Goal: Task Accomplishment & Management: Use online tool/utility

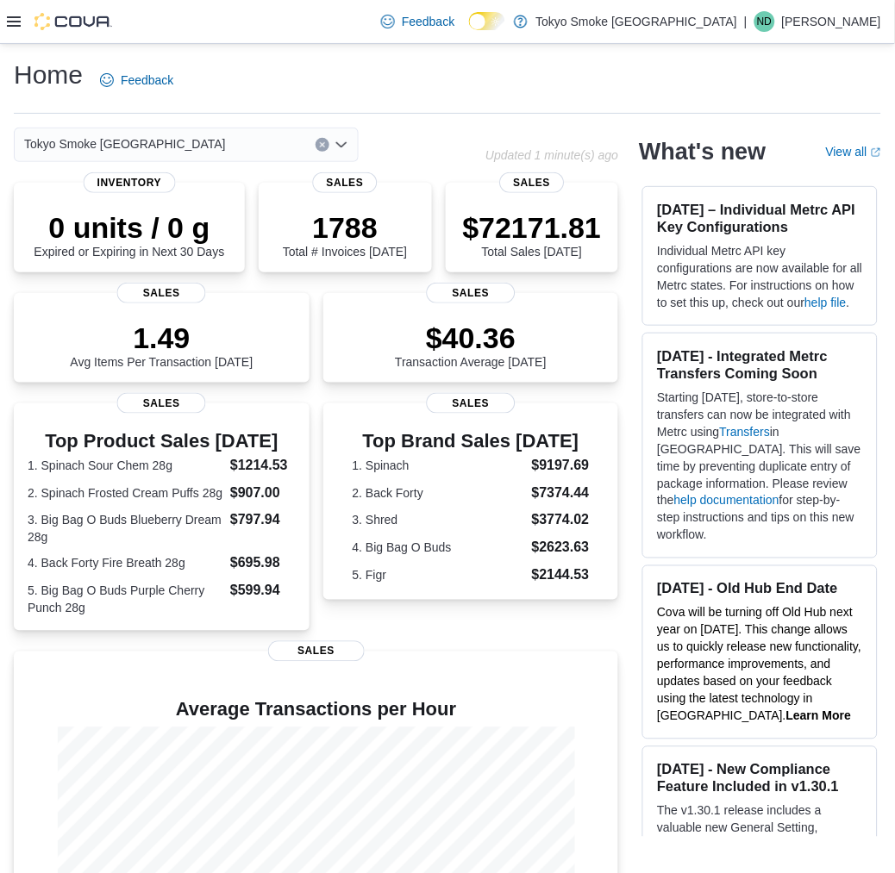
click at [15, 24] on icon at bounding box center [14, 21] width 14 height 10
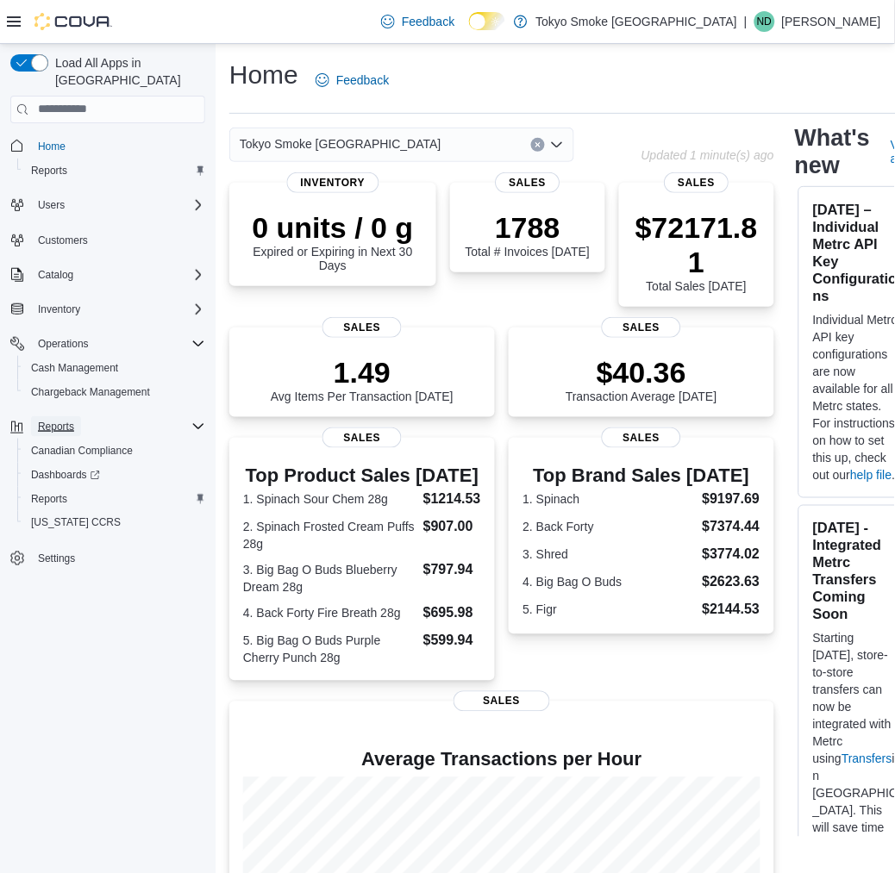
click at [65, 420] on span "Reports" at bounding box center [56, 427] width 36 height 14
click at [47, 492] on span "Reports" at bounding box center [49, 499] width 36 height 14
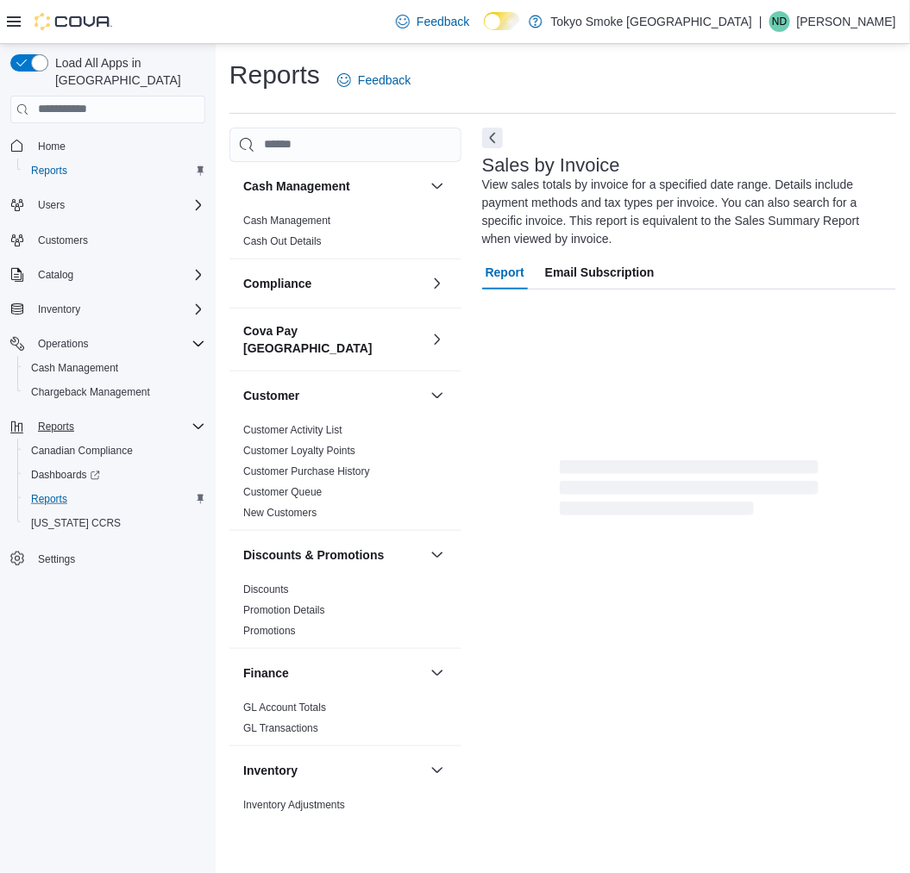
click at [14, 26] on icon at bounding box center [14, 21] width 14 height 10
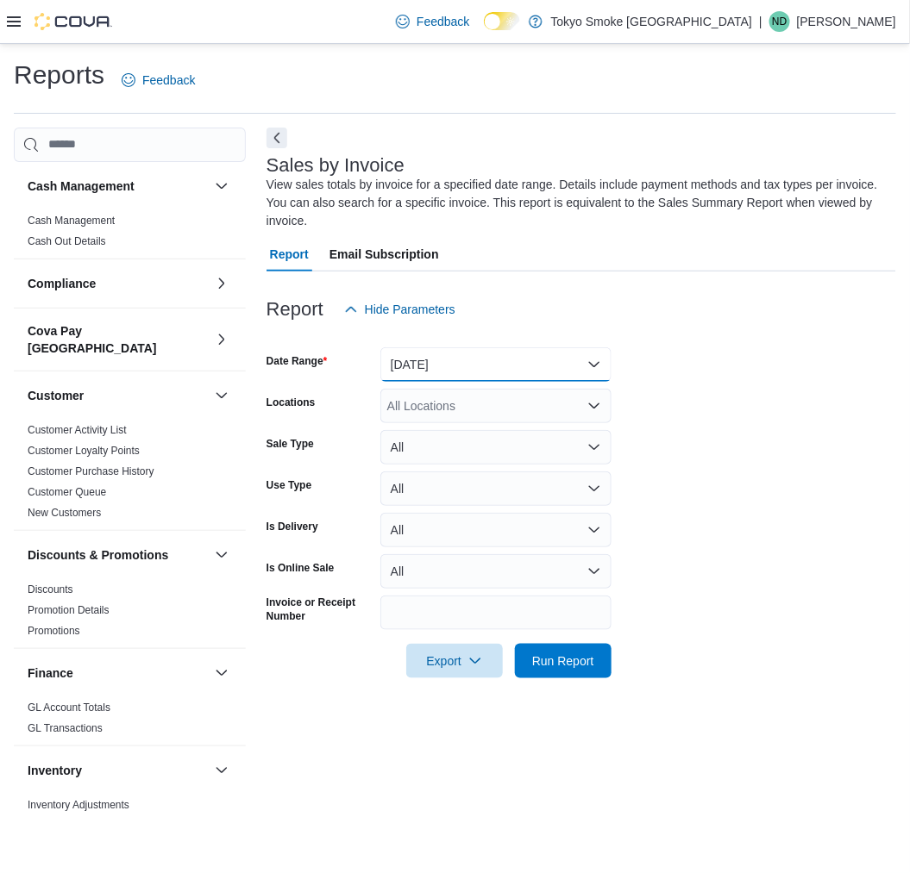
click at [434, 369] on button "Yesterday" at bounding box center [495, 364] width 231 height 34
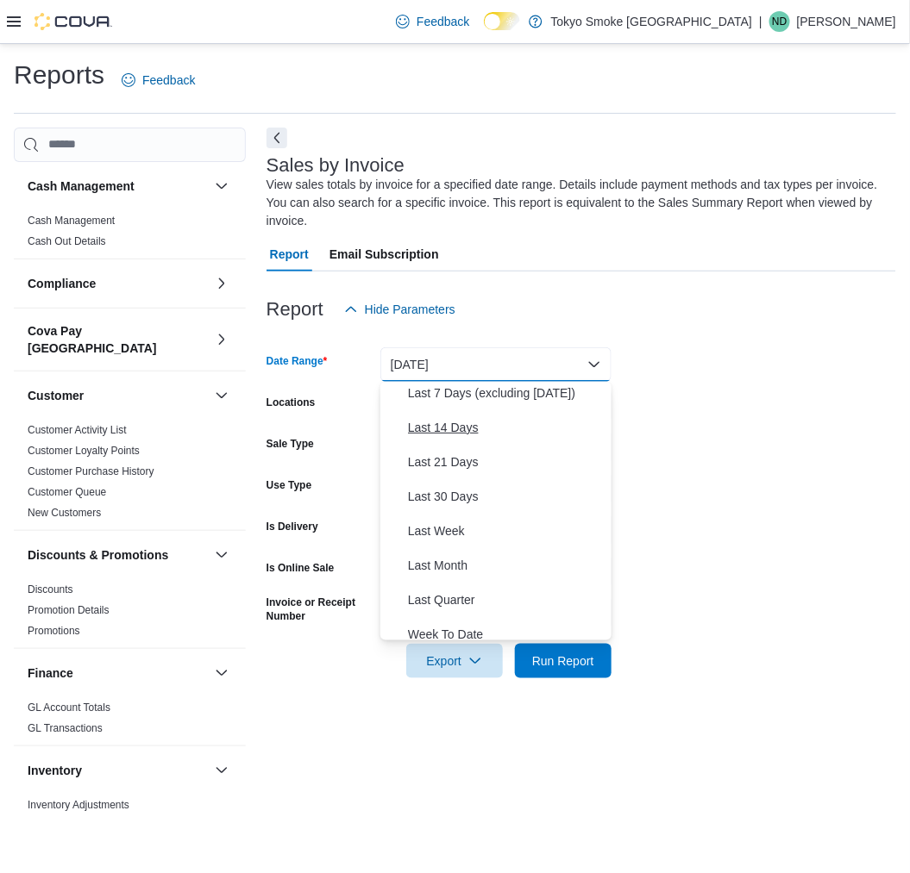
scroll to position [145, 0]
click at [467, 566] on span "Last Month" at bounding box center [506, 564] width 197 height 21
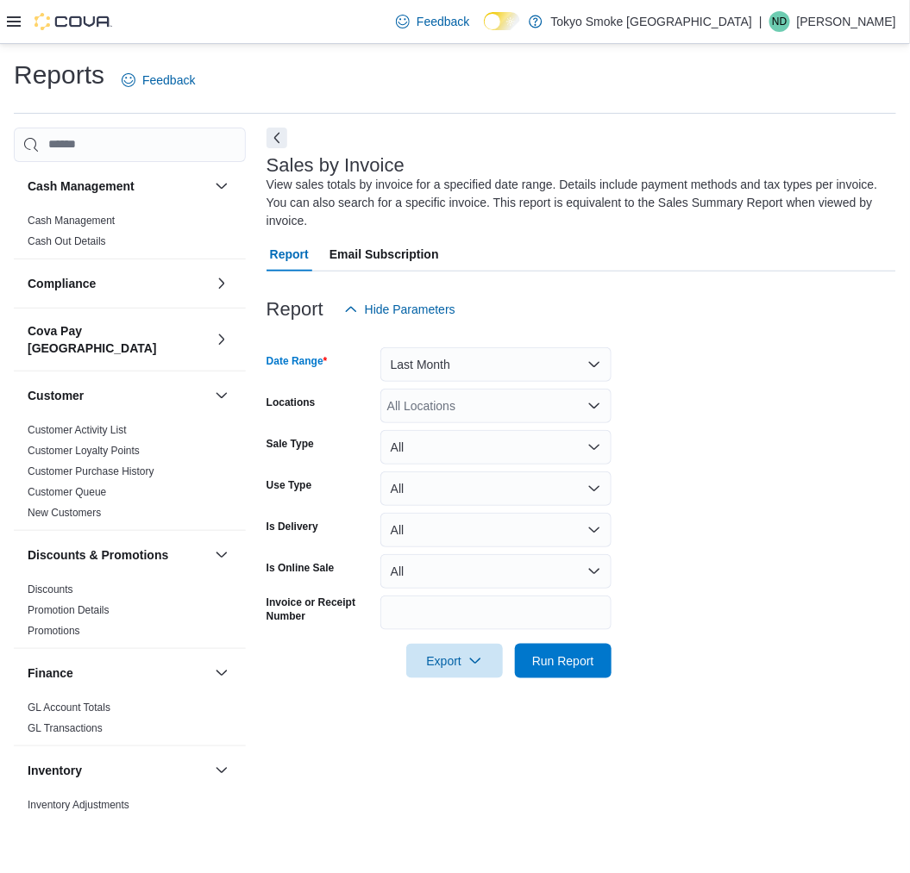
click at [452, 412] on div "All Locations" at bounding box center [495, 406] width 231 height 34
type input "****"
click at [466, 432] on span "Happy Valley Goose Bay" at bounding box center [525, 435] width 199 height 17
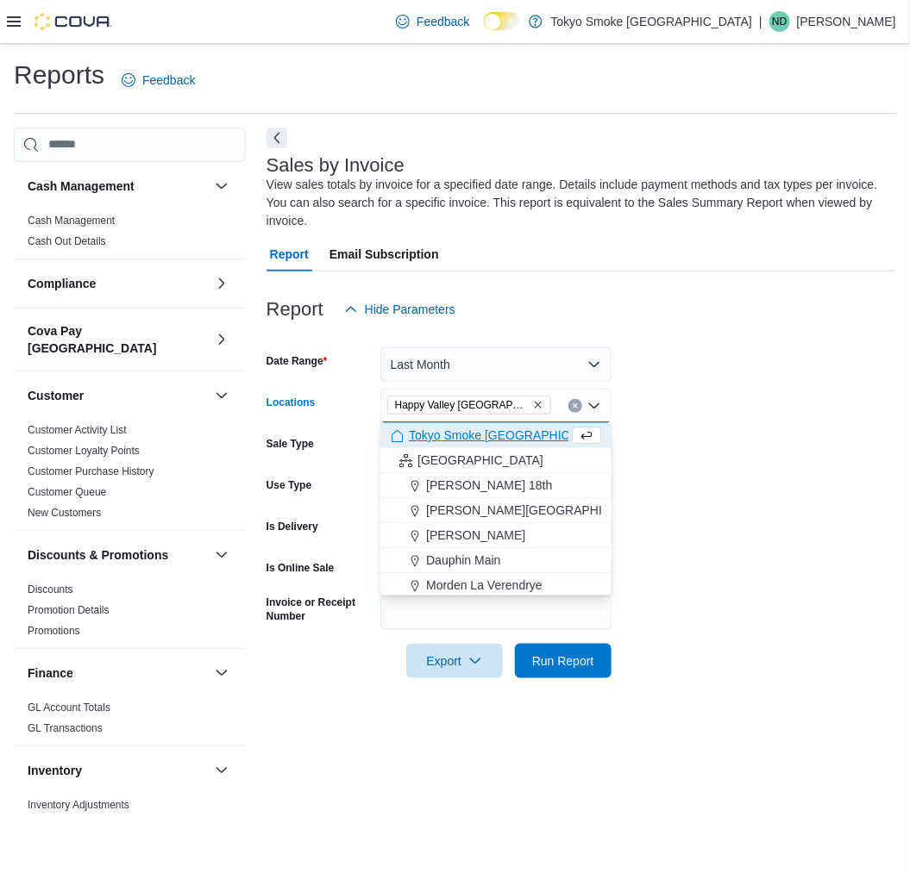
click at [684, 503] on form "Date Range Last Month Locations Happy Valley Goose Bay Combo box. Selected. Hap…" at bounding box center [580, 503] width 629 height 352
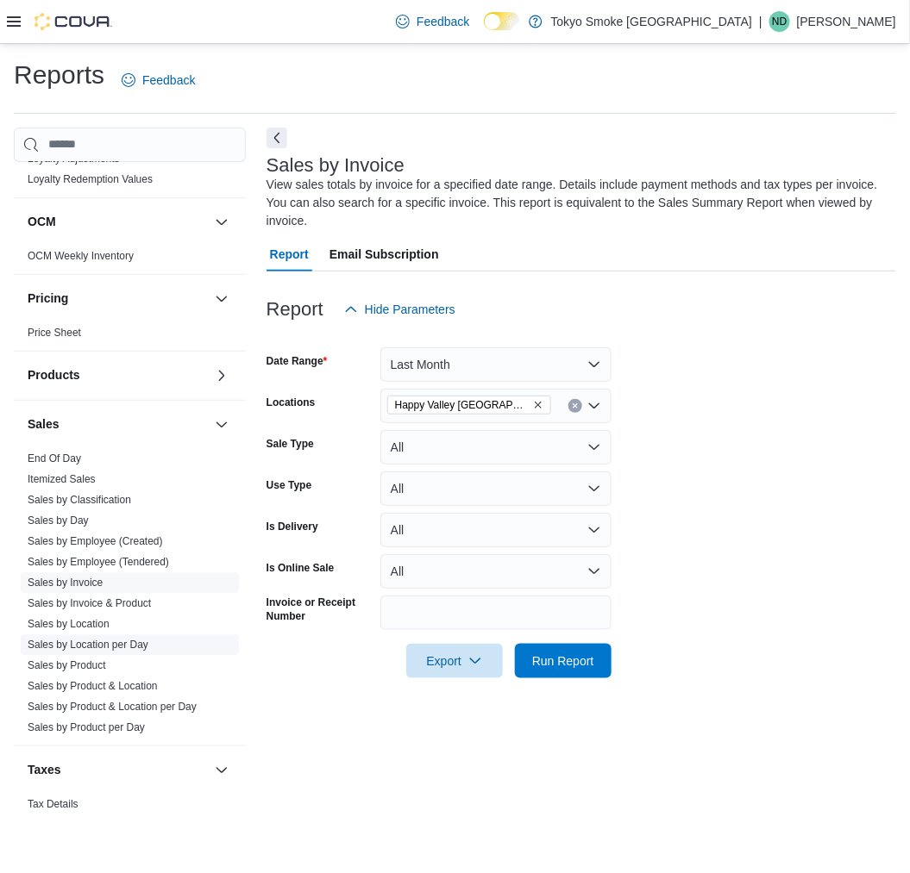
scroll to position [980, 0]
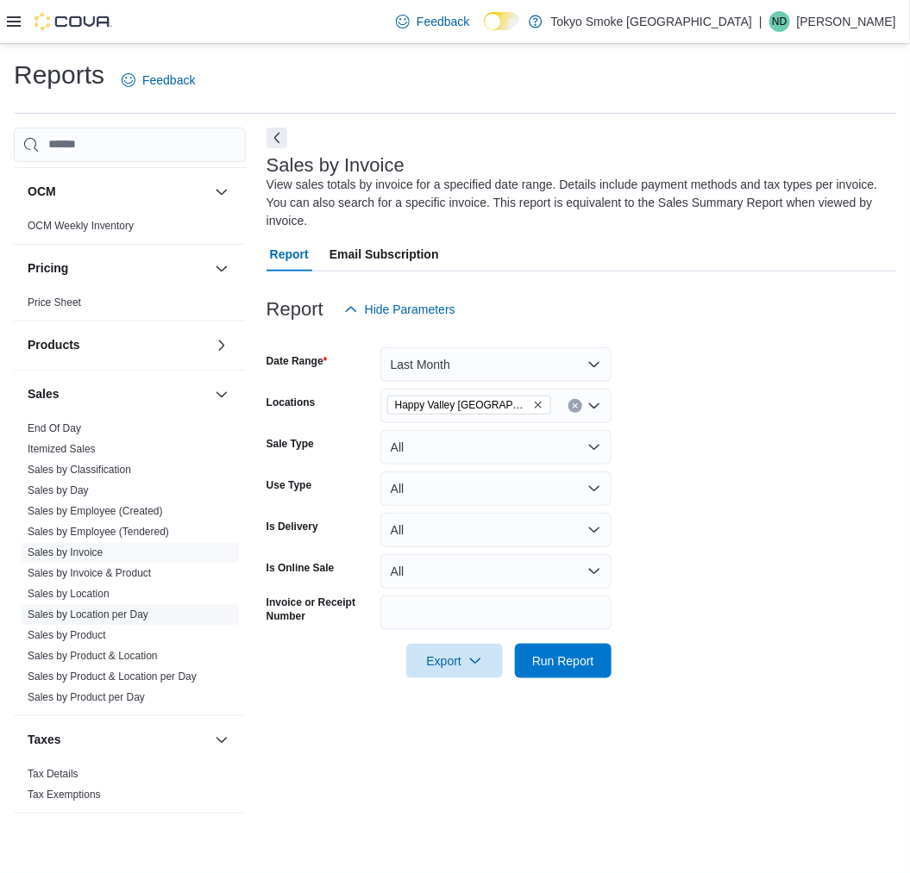
click at [93, 610] on link "Sales by Location per Day" at bounding box center [88, 616] width 121 height 12
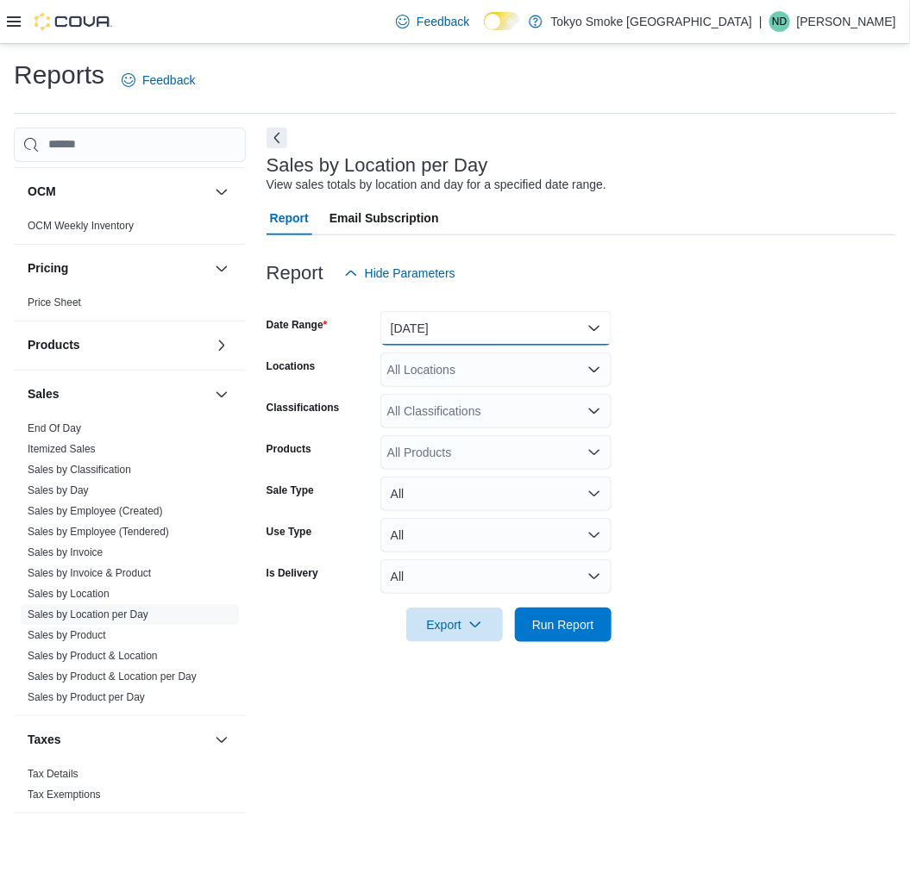
click at [491, 317] on button "Yesterday" at bounding box center [495, 328] width 231 height 34
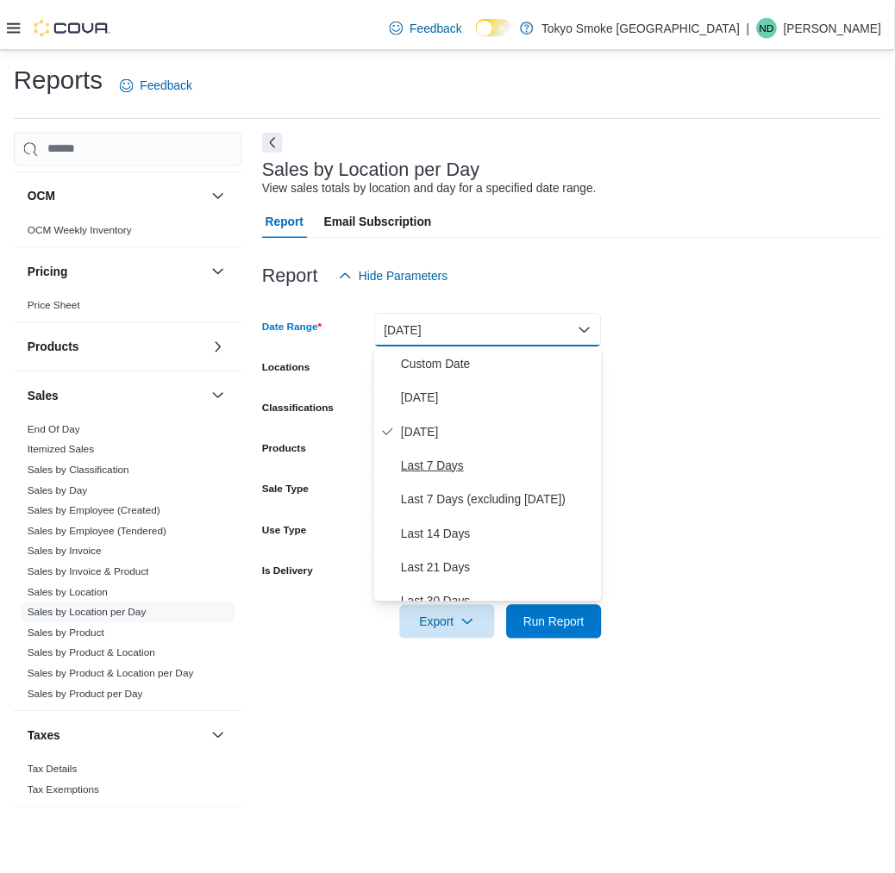
scroll to position [216, 0]
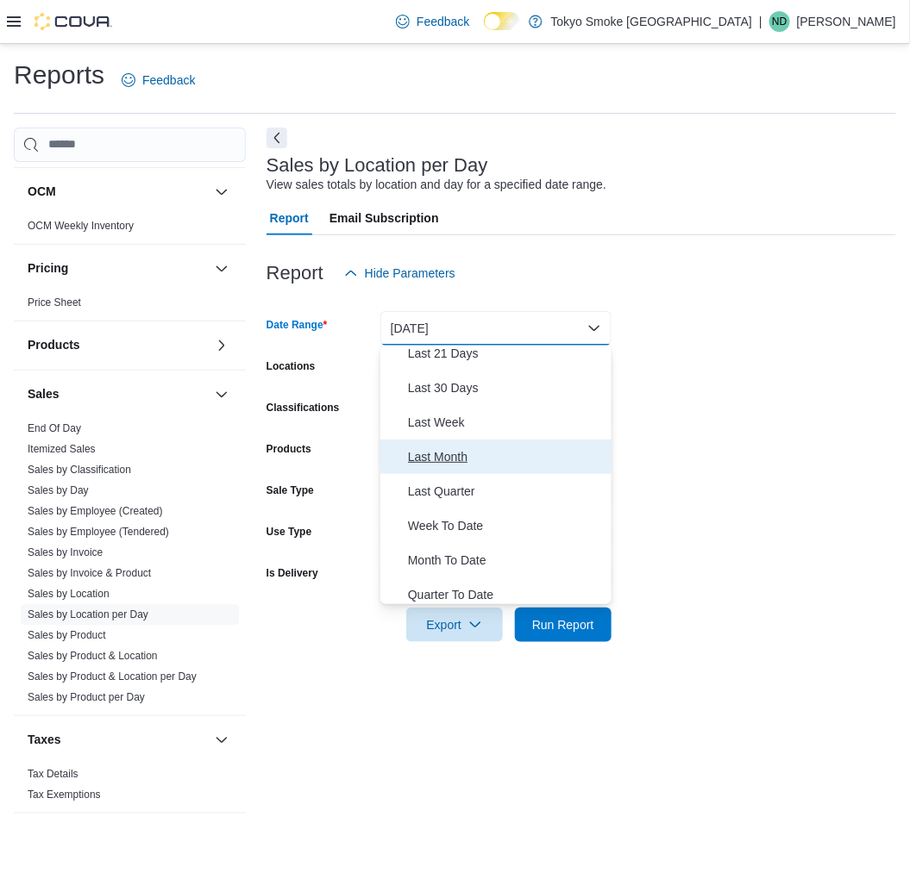
click at [441, 458] on span "Last Month" at bounding box center [506, 457] width 197 height 21
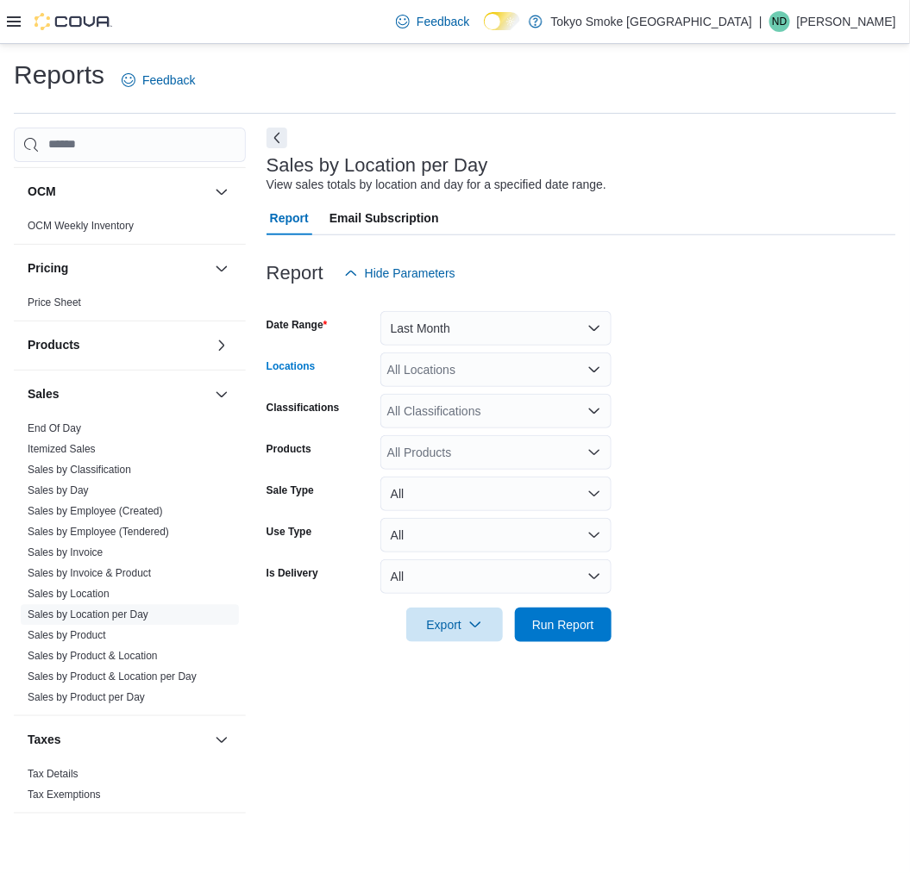
click at [448, 382] on div "All Locations" at bounding box center [495, 370] width 231 height 34
type input "****"
click at [457, 391] on span "Happy Valley Goose Bay" at bounding box center [525, 399] width 199 height 17
click at [700, 548] on form "Date Range Last Month Locations Happy Valley Goose Bay Classifications All Clas…" at bounding box center [580, 467] width 629 height 352
click at [579, 621] on span "Run Report" at bounding box center [563, 624] width 62 height 17
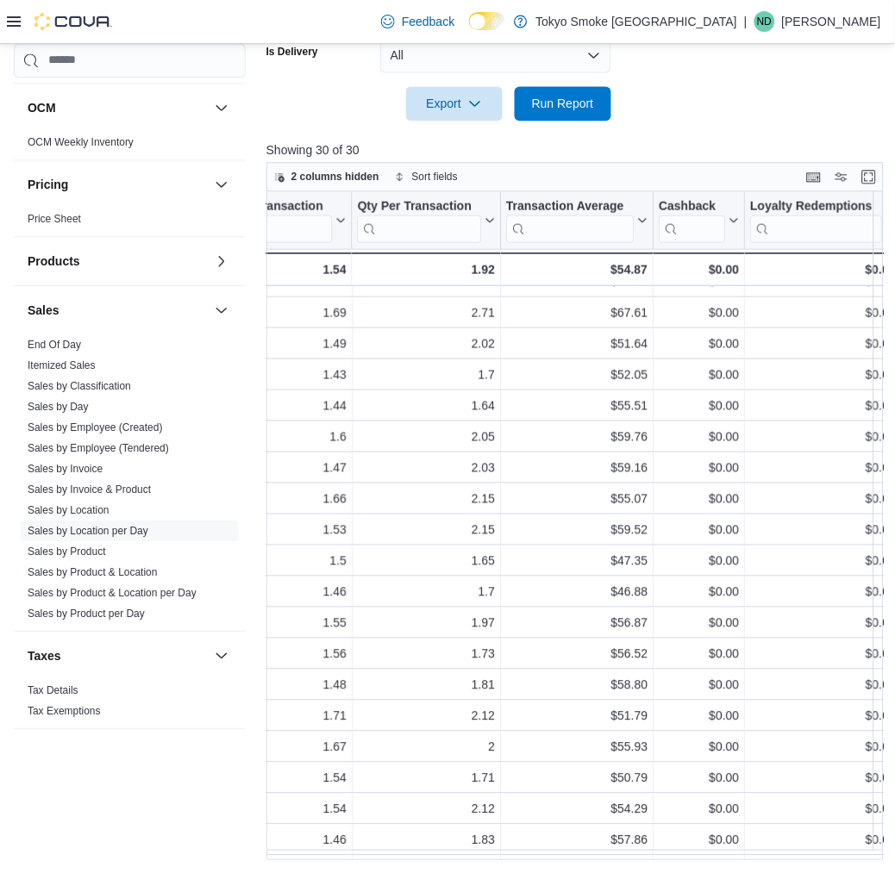
scroll to position [299, 1736]
drag, startPoint x: 496, startPoint y: 748, endPoint x: 319, endPoint y: 408, distance: 383.7
click at [319, 408] on div "Location Click to view column header actions Date Click to view column header a…" at bounding box center [577, 525] width 623 height 669
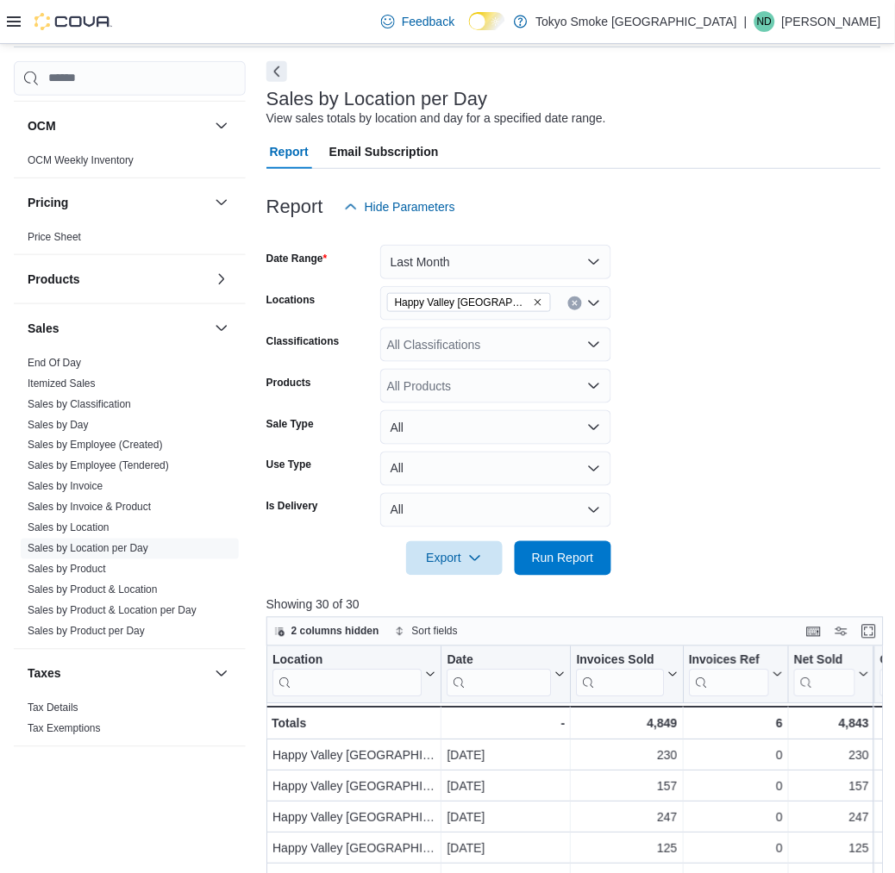
scroll to position [24, 0]
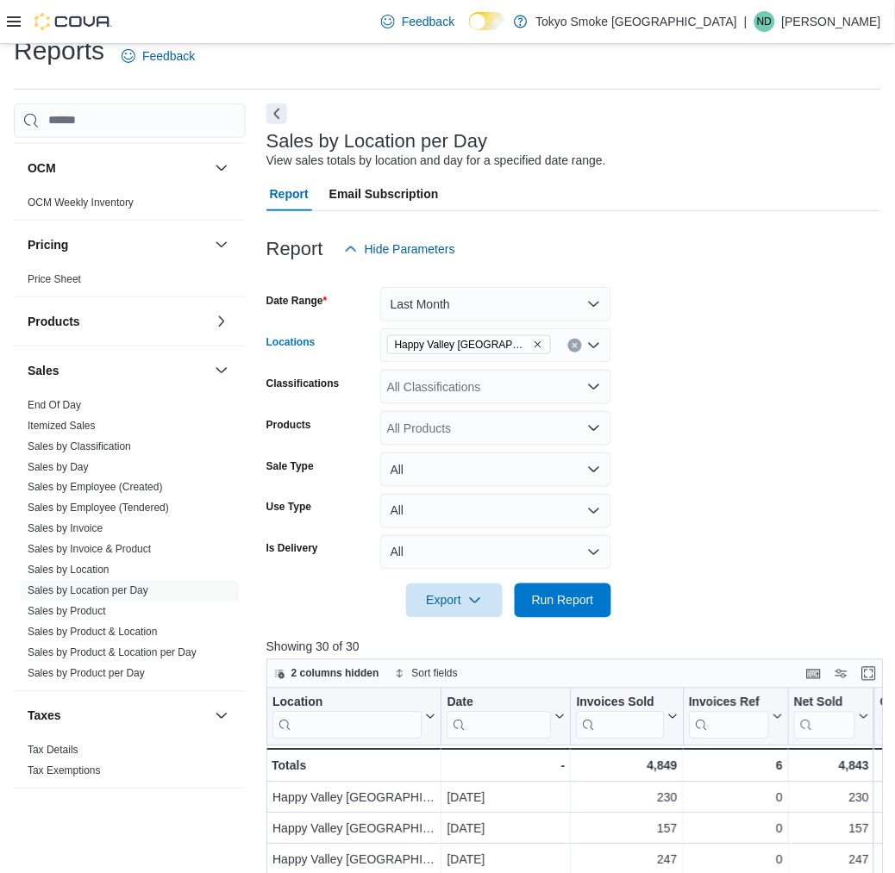
click at [533, 342] on icon "Remove Happy Valley Goose Bay from selection in this group" at bounding box center [538, 345] width 10 height 10
type input "****"
click at [479, 378] on span "Mount Pearl Commonwealth" at bounding box center [489, 374] width 126 height 17
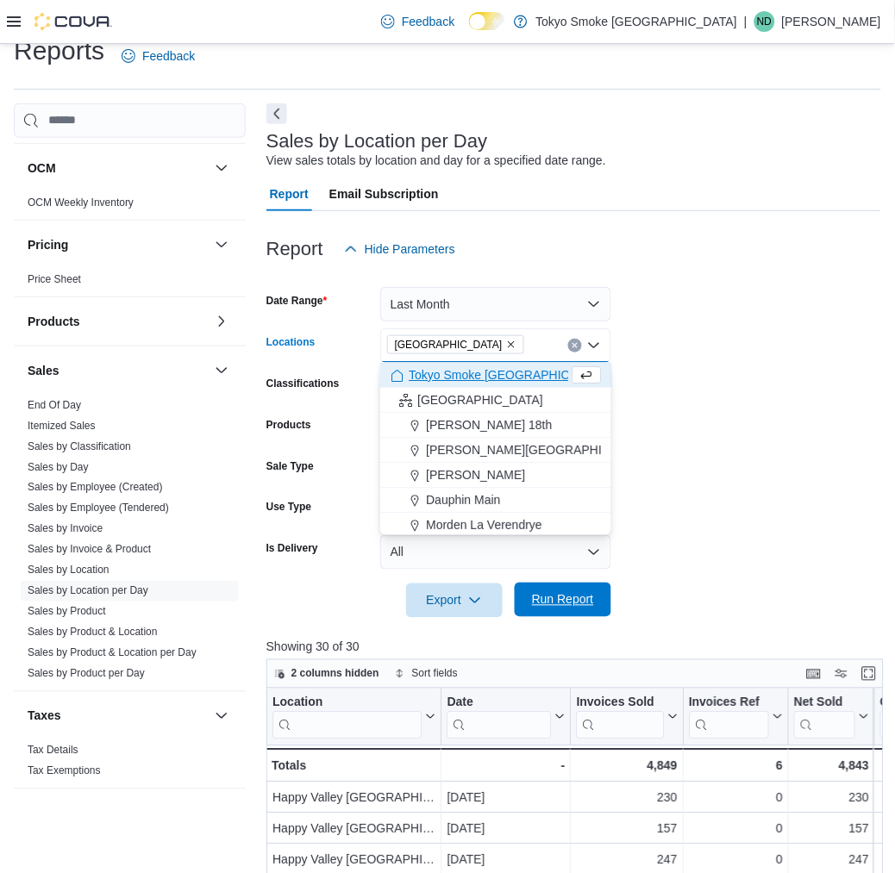
click at [598, 586] on span "Run Report" at bounding box center [563, 600] width 76 height 34
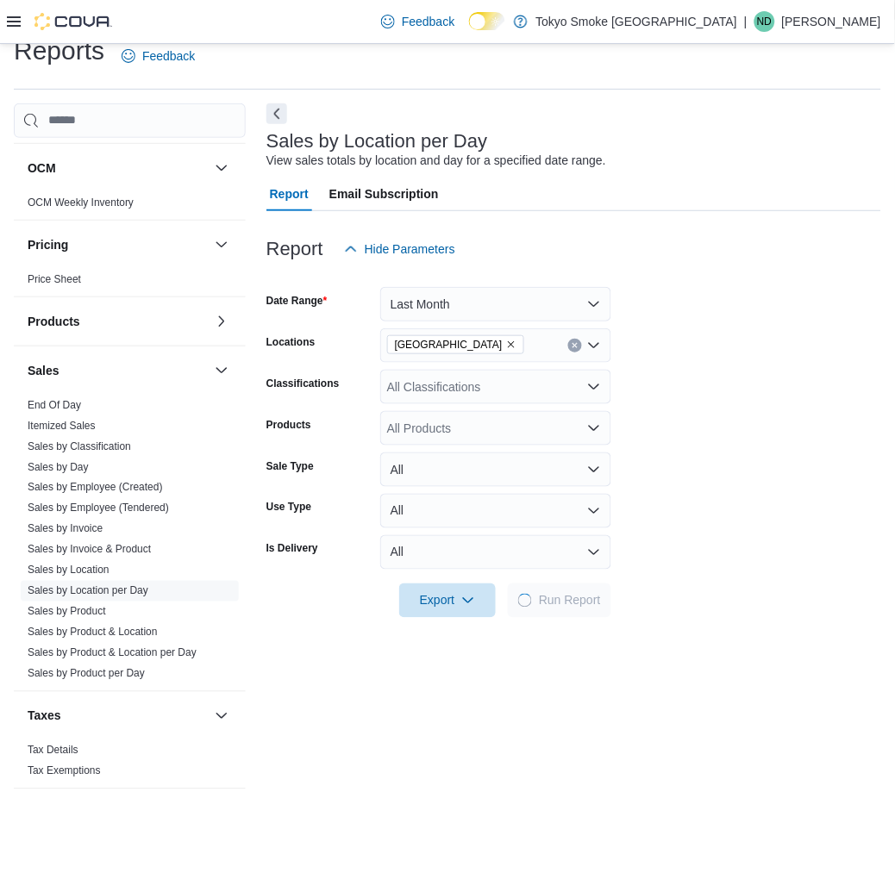
click at [633, 454] on form "Date Range Last Month Locations Mount Pearl Commonwealth Classifications All Cl…" at bounding box center [573, 442] width 615 height 352
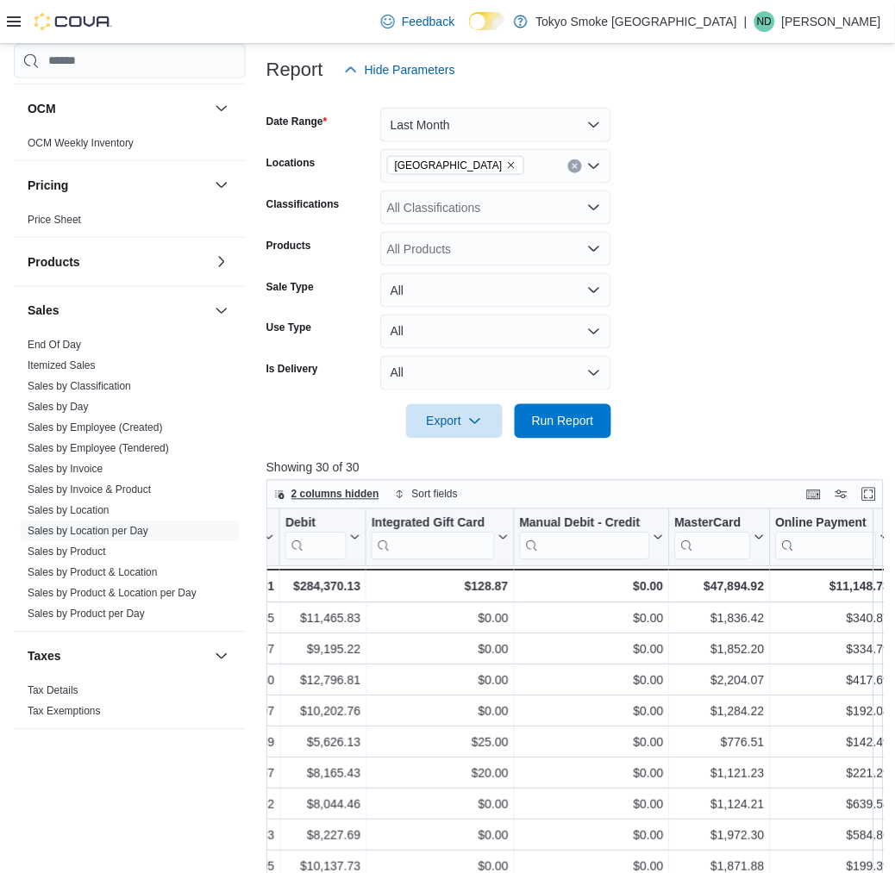
scroll to position [140, 0]
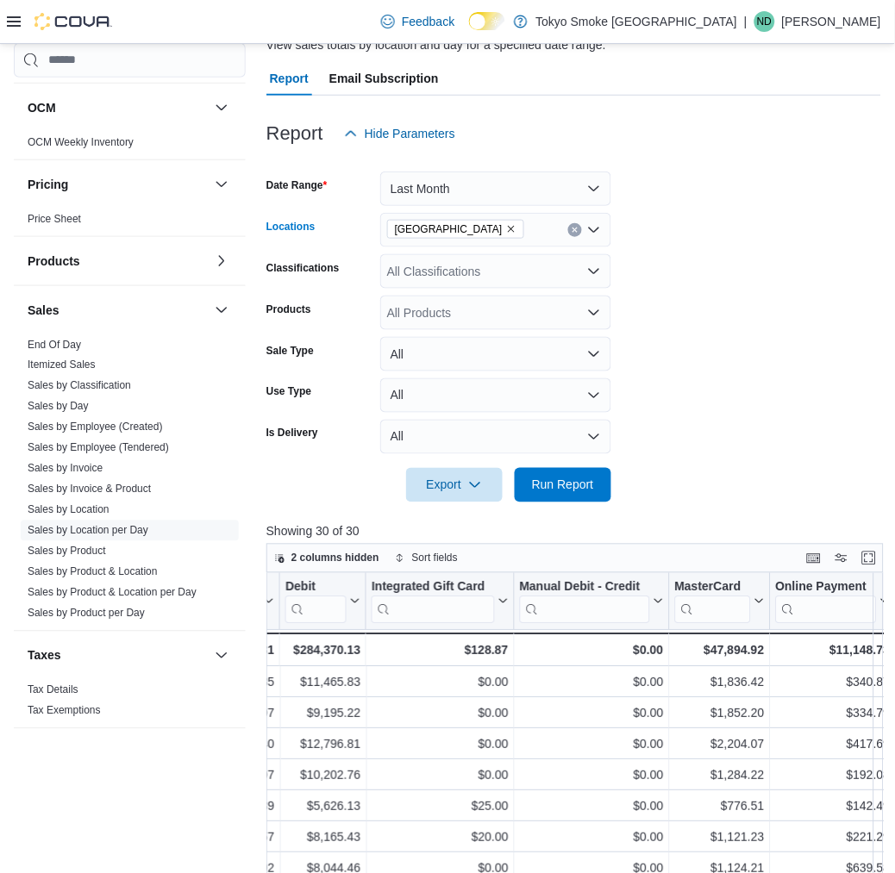
click at [516, 226] on icon "Remove Mount Pearl Commonwealth from selection in this group" at bounding box center [511, 229] width 10 height 10
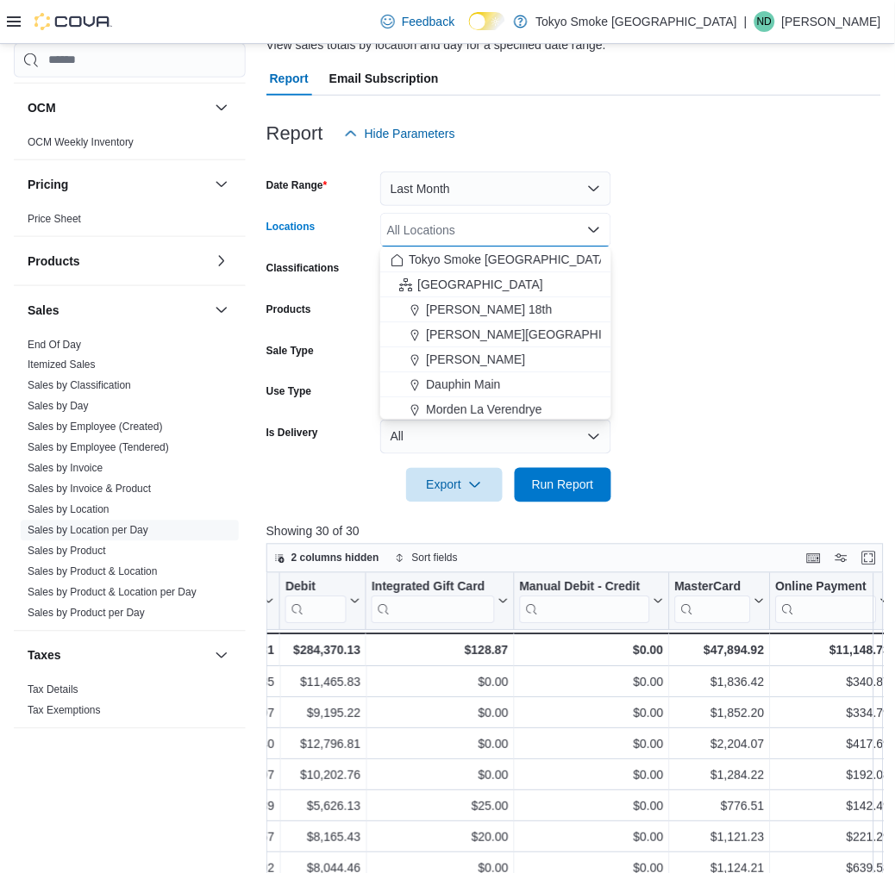
click at [497, 230] on div "All Locations Combo box. Selected. Combo box input. All Locations. Type some te…" at bounding box center [495, 230] width 231 height 34
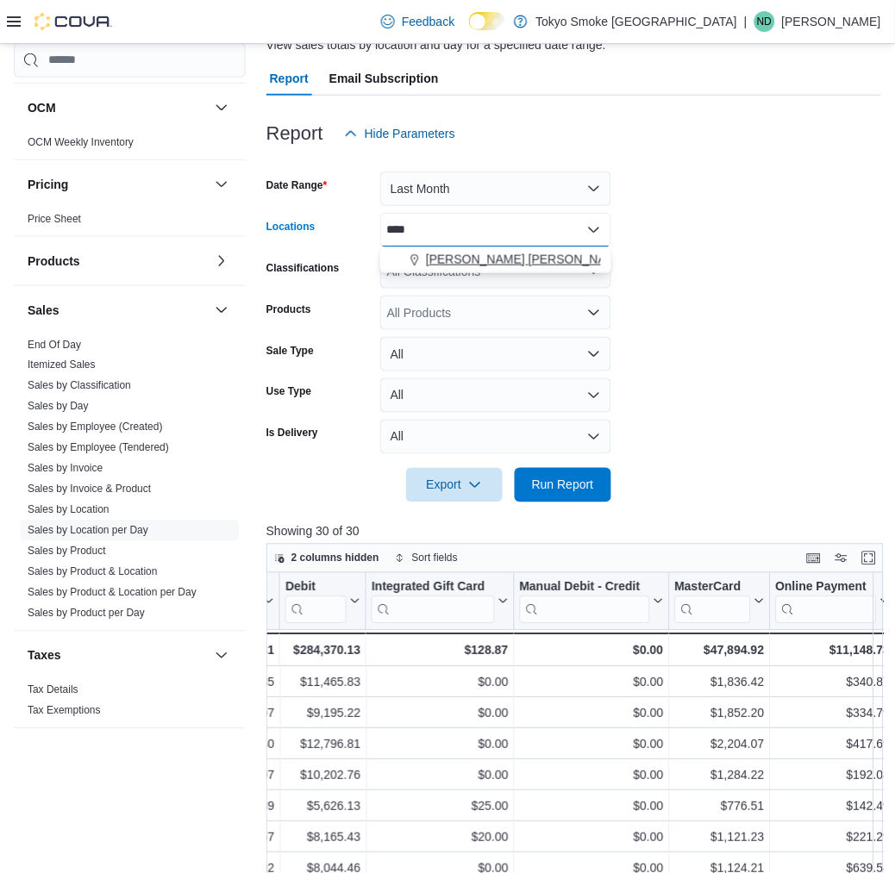
type input "****"
click at [486, 264] on span "Melville Prince William" at bounding box center [527, 259] width 202 height 17
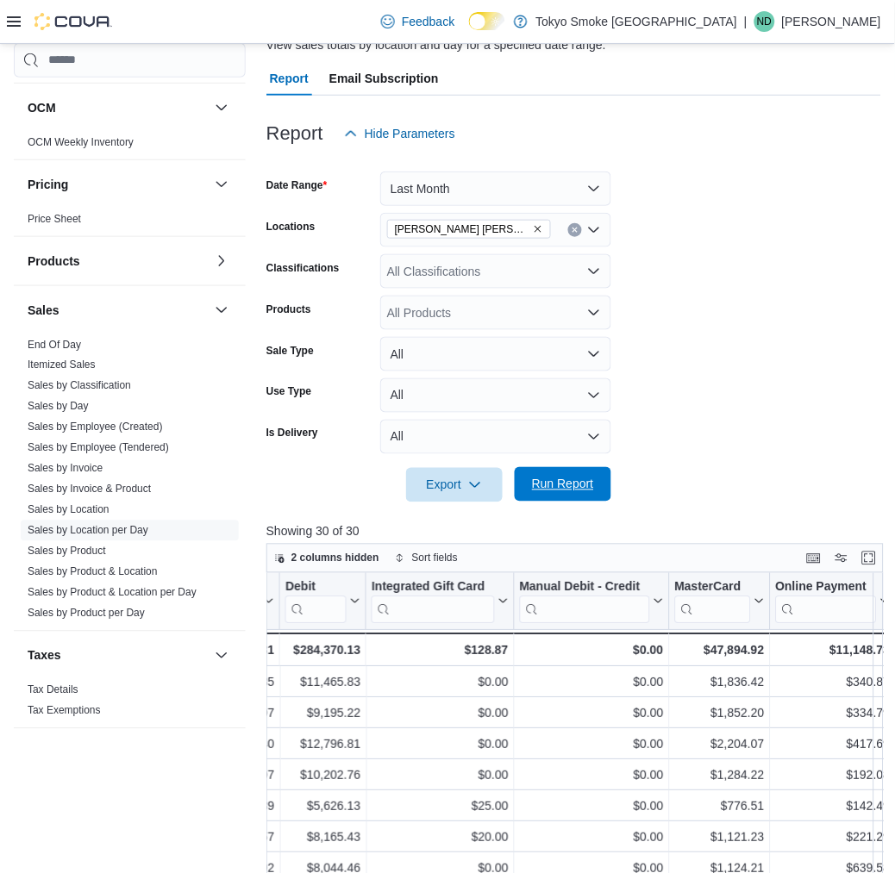
click at [564, 486] on span "Run Report" at bounding box center [563, 484] width 62 height 17
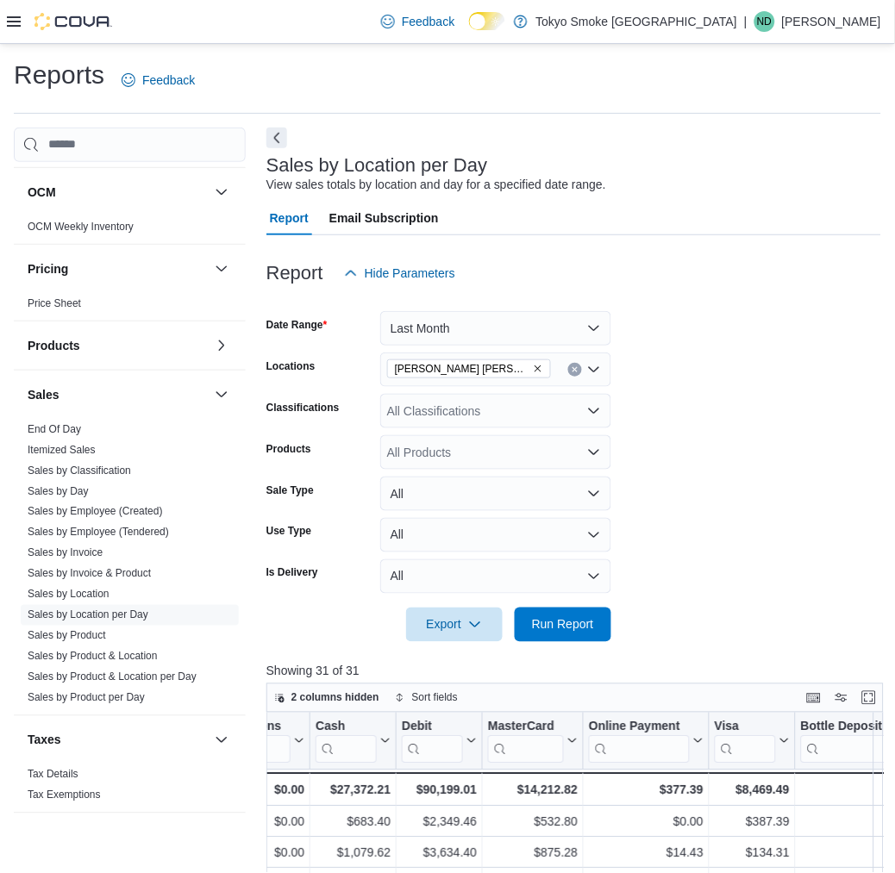
click at [533, 368] on icon "Remove Melville Prince William from selection in this group" at bounding box center [538, 369] width 10 height 10
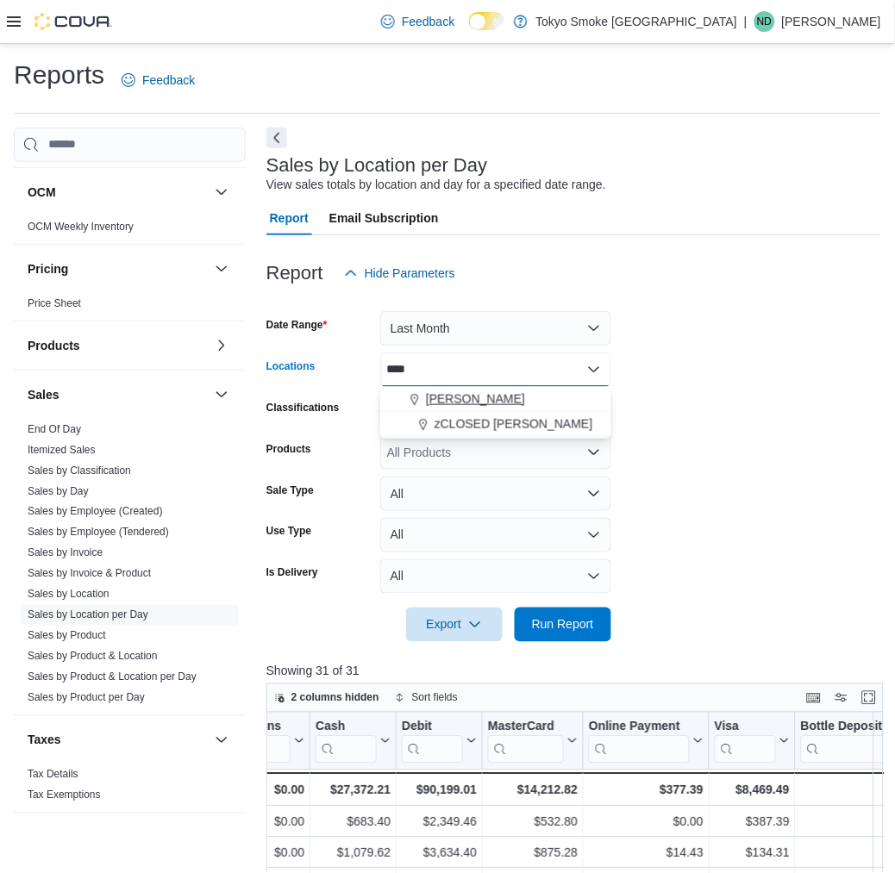
type input "****"
click at [490, 398] on span "Regina Quance" at bounding box center [475, 399] width 99 height 17
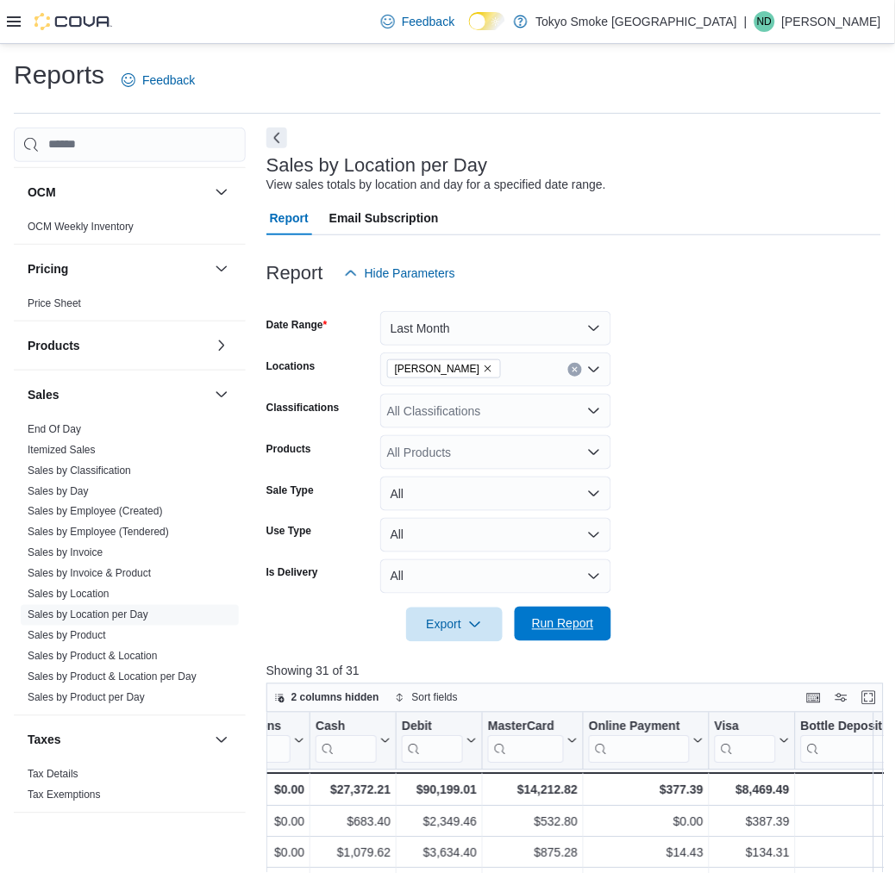
click at [602, 628] on button "Run Report" at bounding box center [563, 624] width 97 height 34
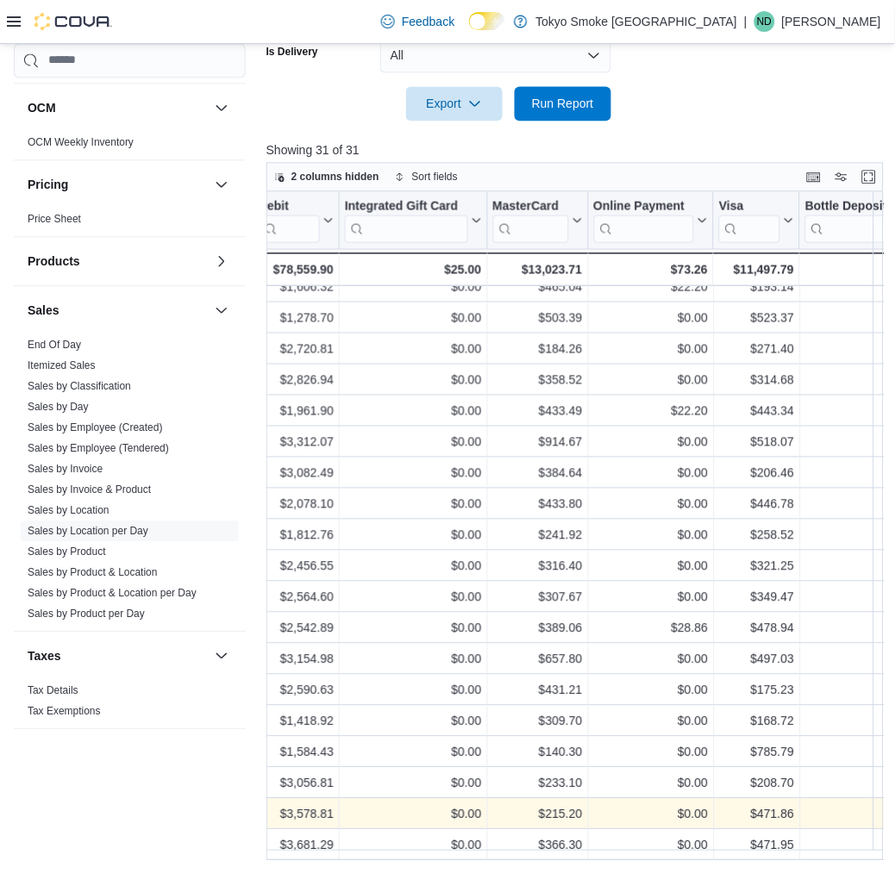
scroll to position [397, 2418]
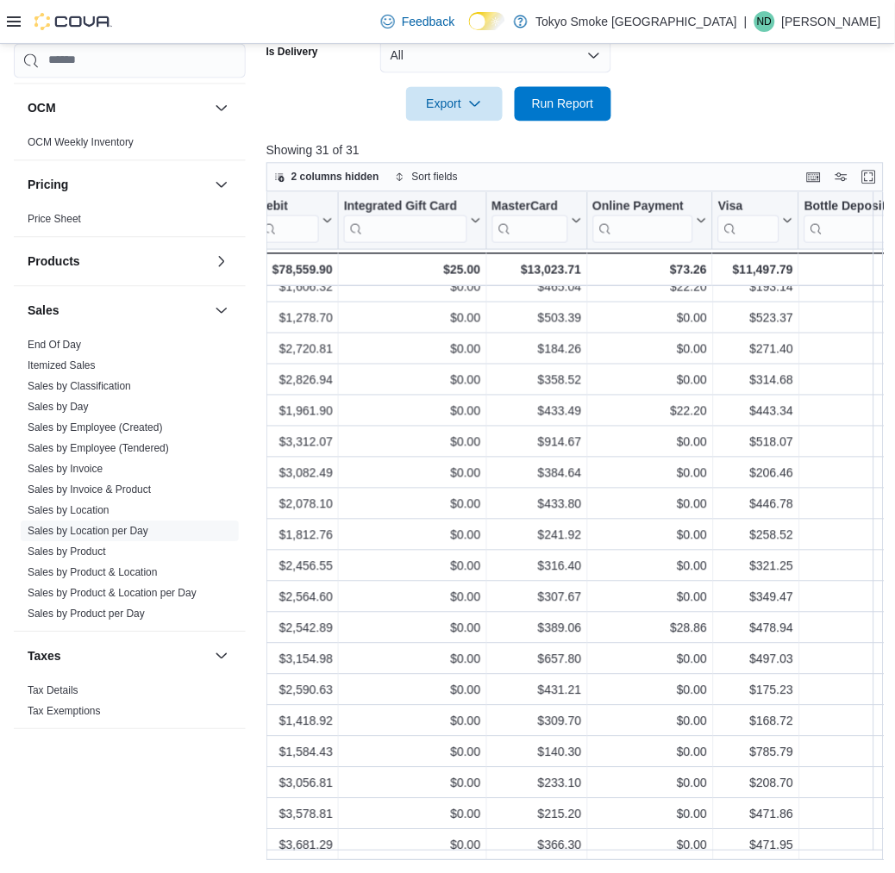
drag, startPoint x: 675, startPoint y: 817, endPoint x: 655, endPoint y: 105, distance: 712.5
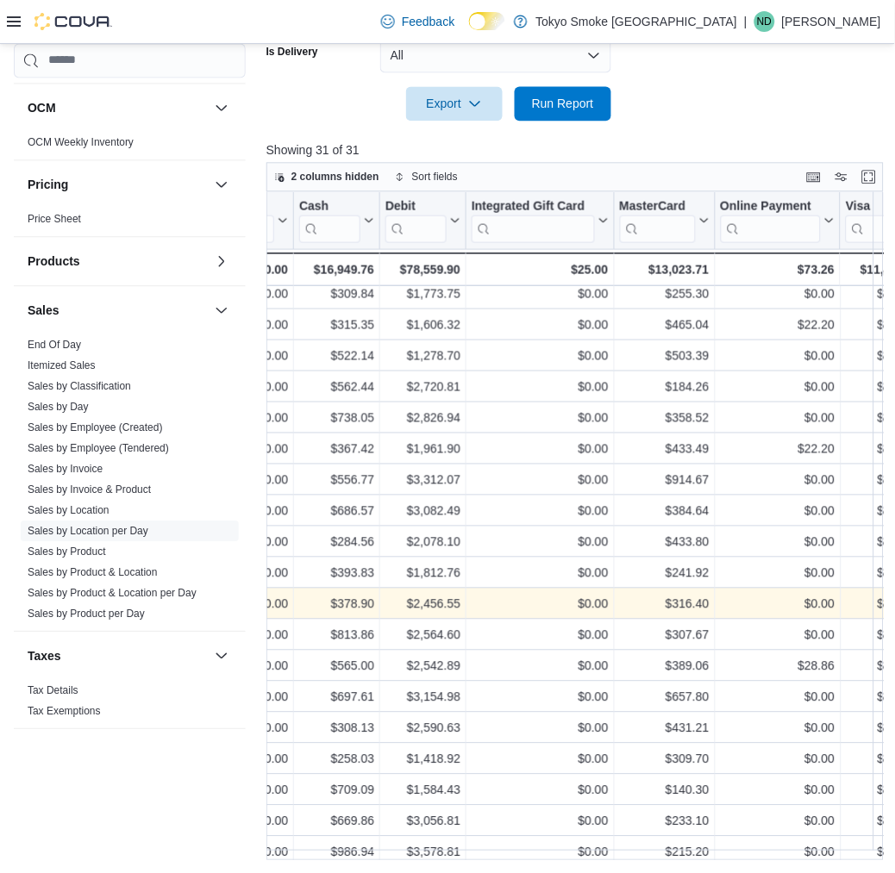
scroll to position [317, 2371]
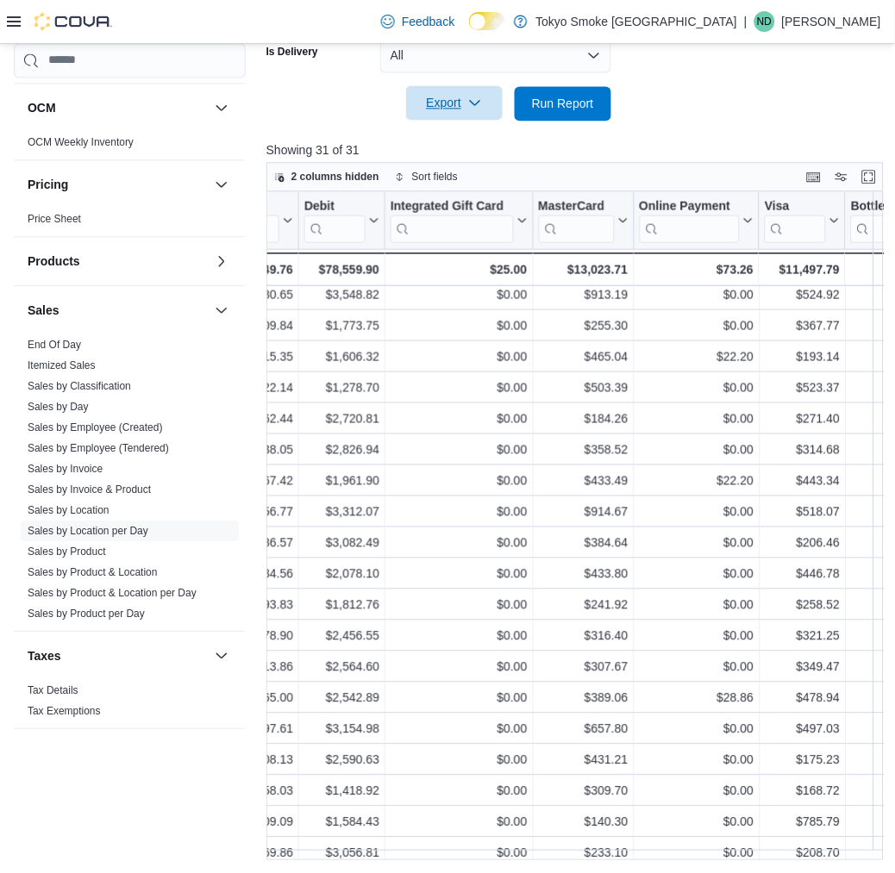
click at [458, 105] on span "Export" at bounding box center [454, 102] width 76 height 34
click at [673, 121] on div at bounding box center [573, 131] width 615 height 21
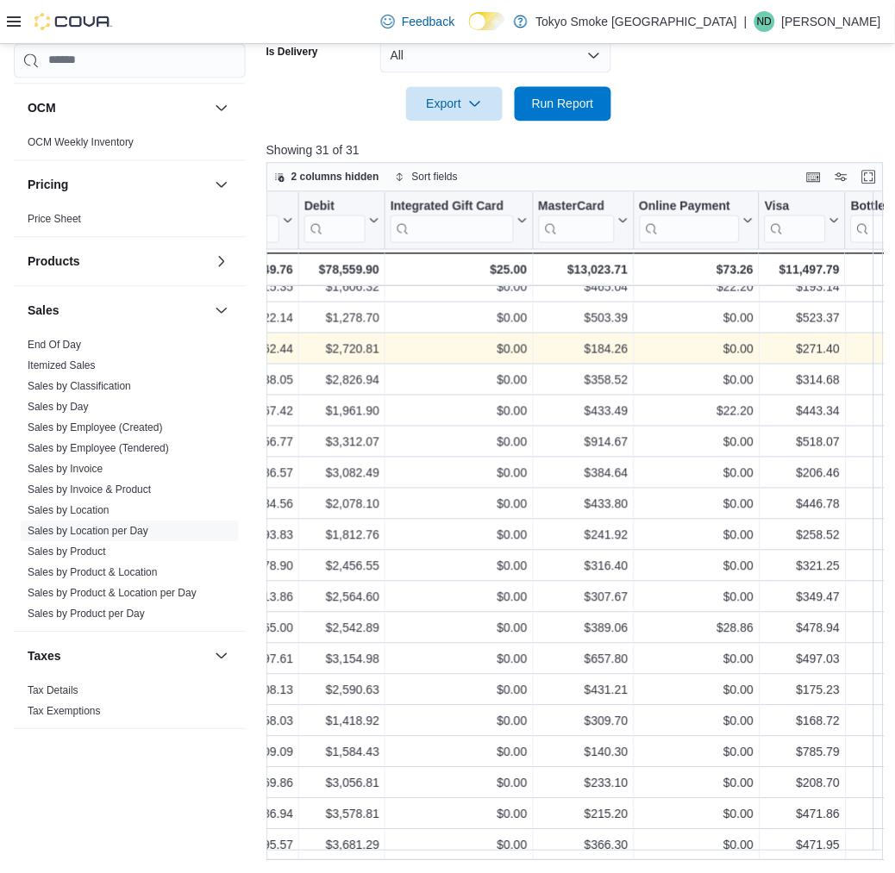
scroll to position [397, 2371]
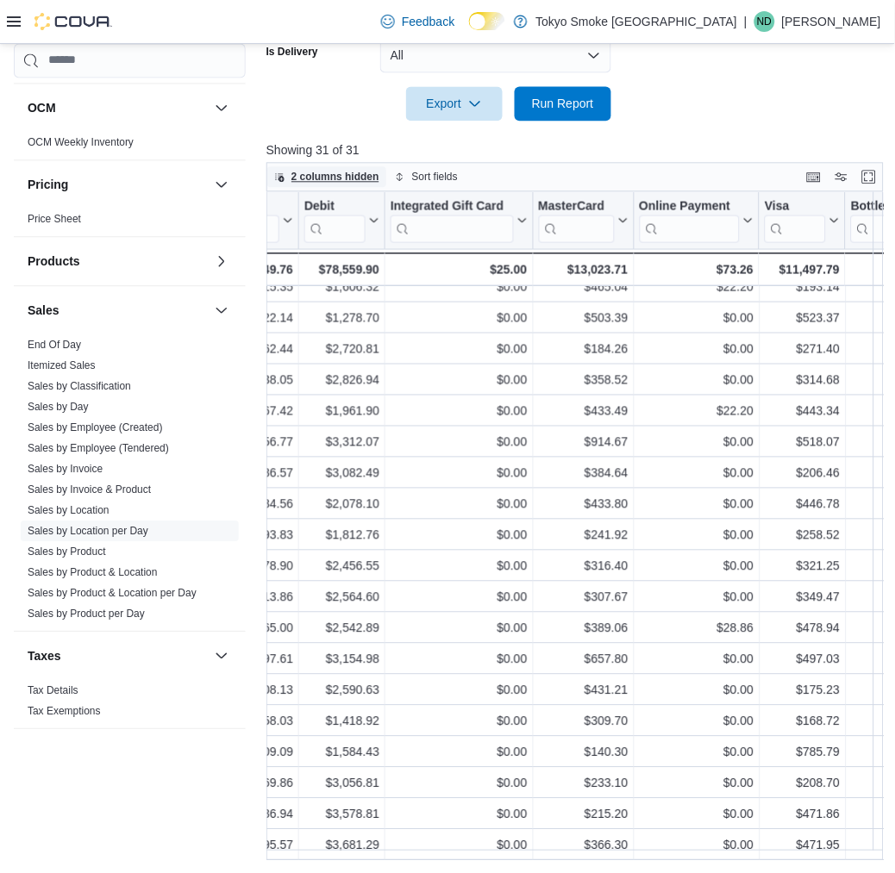
click at [290, 174] on span "2 columns hidden" at bounding box center [326, 176] width 105 height 21
click at [480, 100] on icon "button" at bounding box center [475, 103] width 14 height 14
click at [470, 147] on button "Export to Excel" at bounding box center [457, 137] width 98 height 34
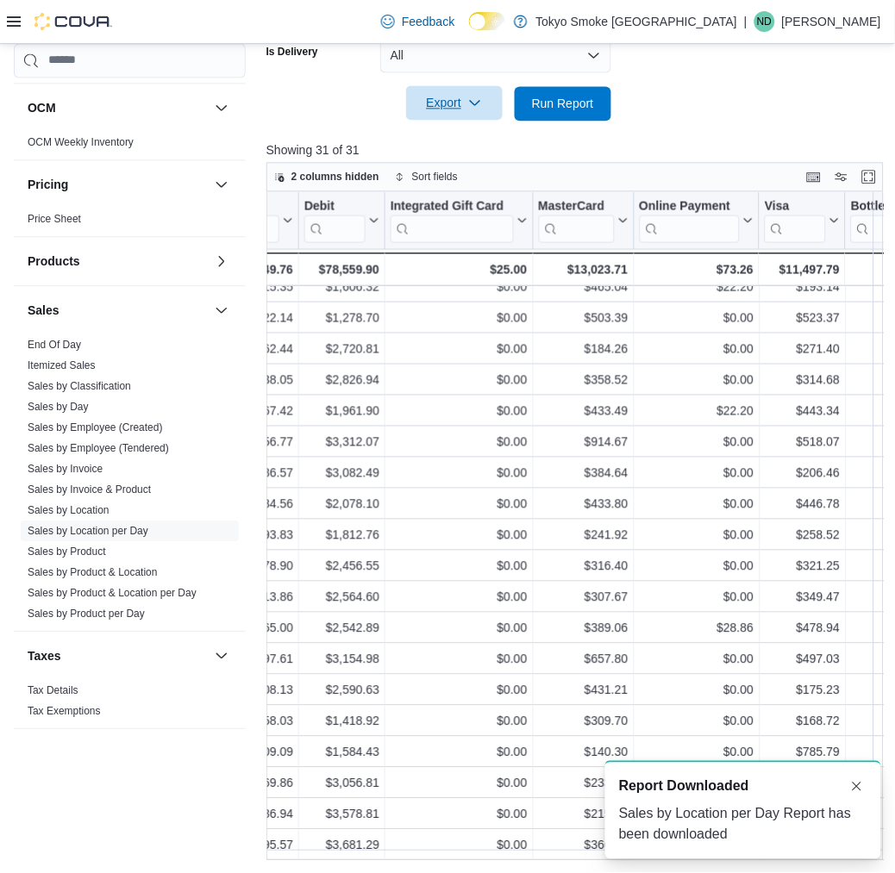
scroll to position [0, 0]
